Goal: Information Seeking & Learning: Check status

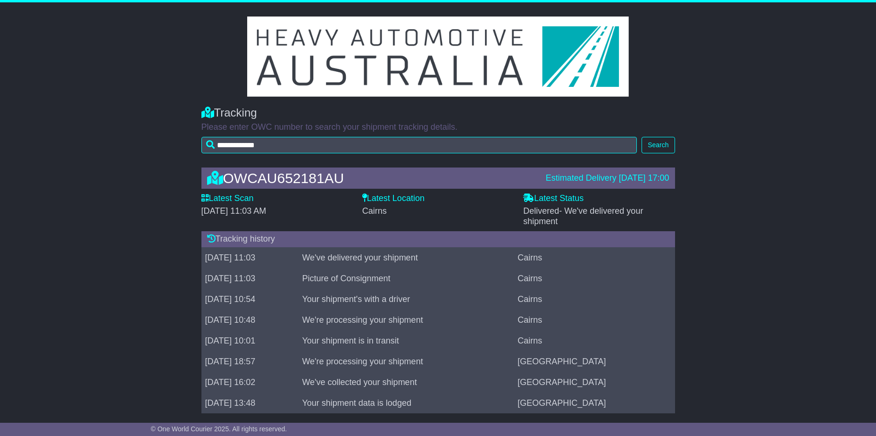
drag, startPoint x: 389, startPoint y: 280, endPoint x: 336, endPoint y: 276, distance: 54.0
click at [331, 277] on td "Picture of Consignment" at bounding box center [406, 278] width 216 height 21
click at [416, 261] on td "We've delivered your shipment" at bounding box center [406, 257] width 216 height 21
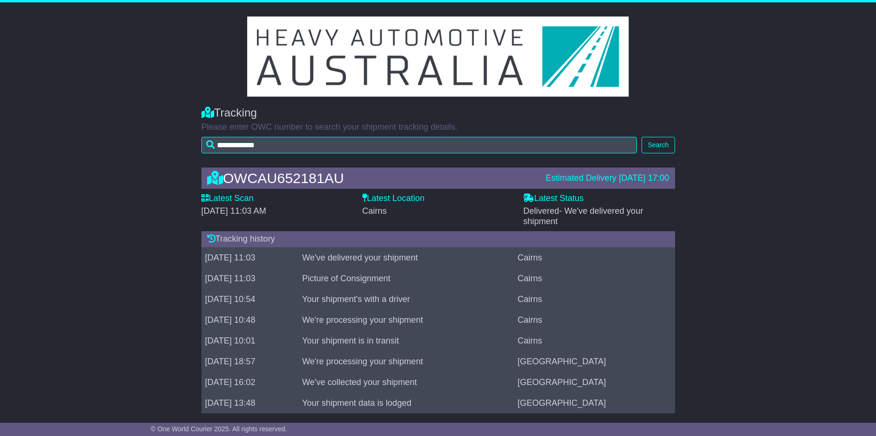
drag, startPoint x: 416, startPoint y: 261, endPoint x: 413, endPoint y: 274, distance: 12.5
click at [413, 274] on td "Picture of Consignment" at bounding box center [406, 278] width 216 height 21
click at [415, 274] on td "Picture of Consignment" at bounding box center [406, 278] width 216 height 21
